Goal: Task Accomplishment & Management: Use online tool/utility

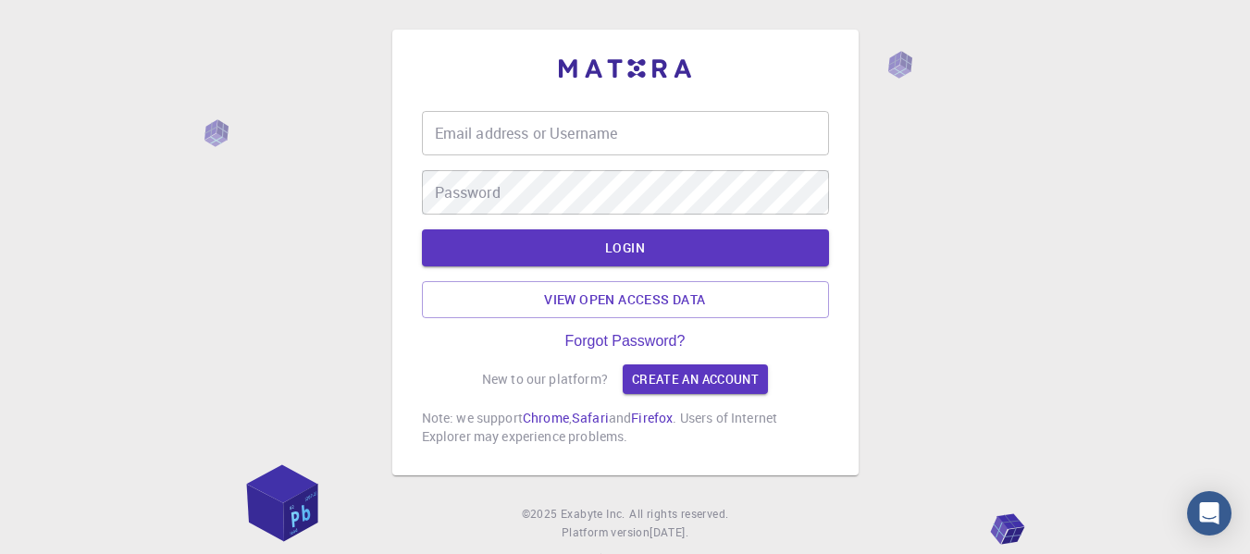
type input "[EMAIL_ADDRESS][DOMAIN_NAME]"
click at [992, 209] on div "Email address or Username [EMAIL_ADDRESS][DOMAIN_NAME] Email address or Usernam…" at bounding box center [625, 299] width 1250 height 598
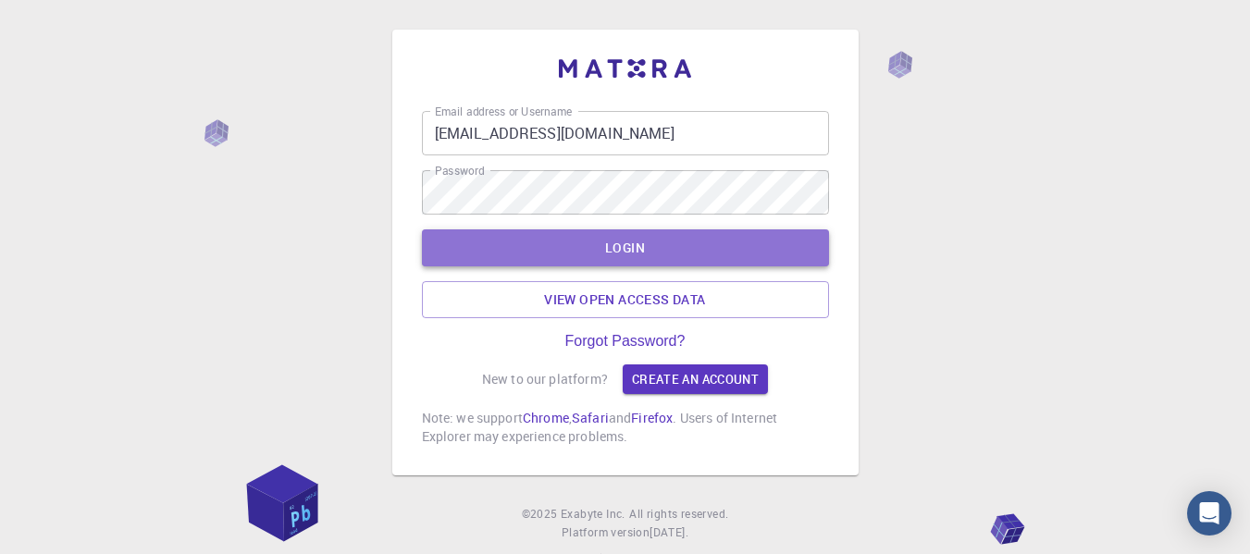
click at [622, 250] on button "LOGIN" at bounding box center [625, 247] width 407 height 37
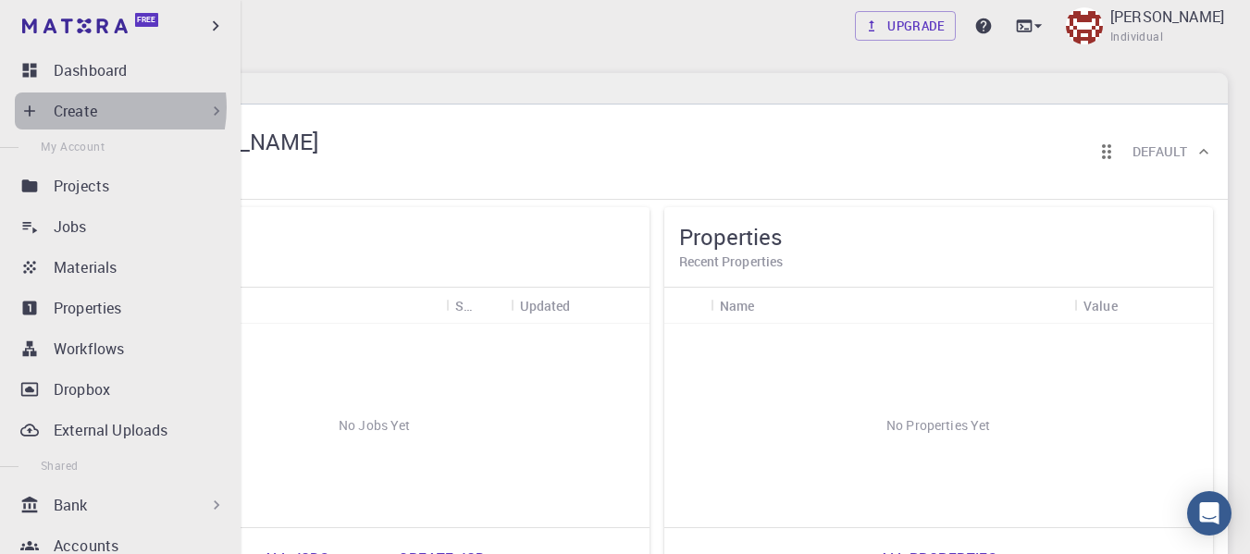
click at [100, 107] on div "Create" at bounding box center [140, 111] width 172 height 22
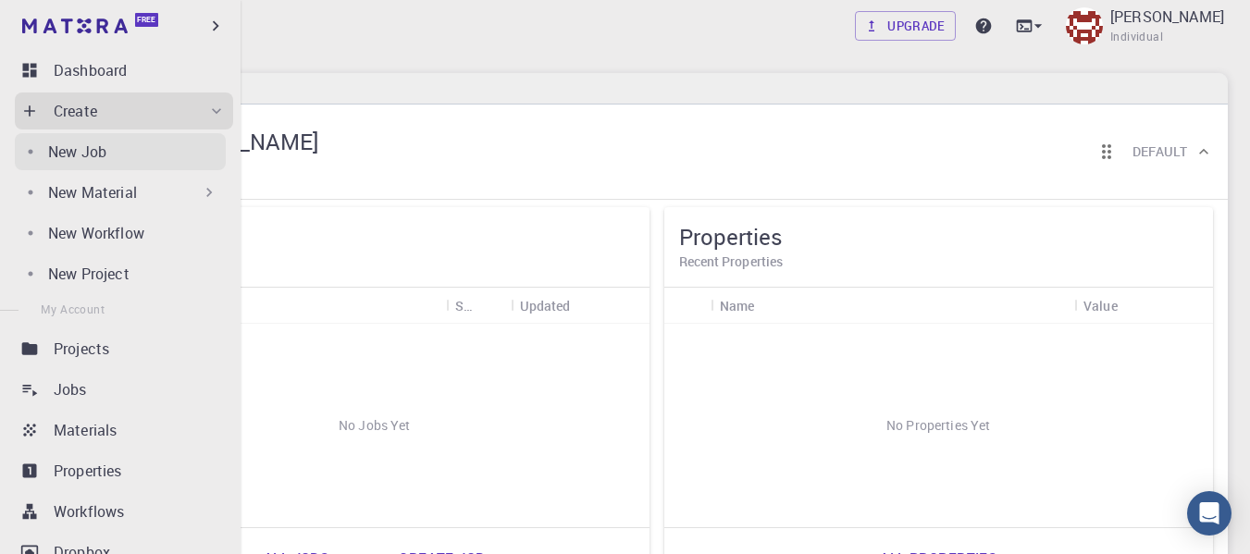
click at [111, 149] on div "New Job" at bounding box center [137, 152] width 178 height 22
